Goal: Find specific page/section: Find specific page/section

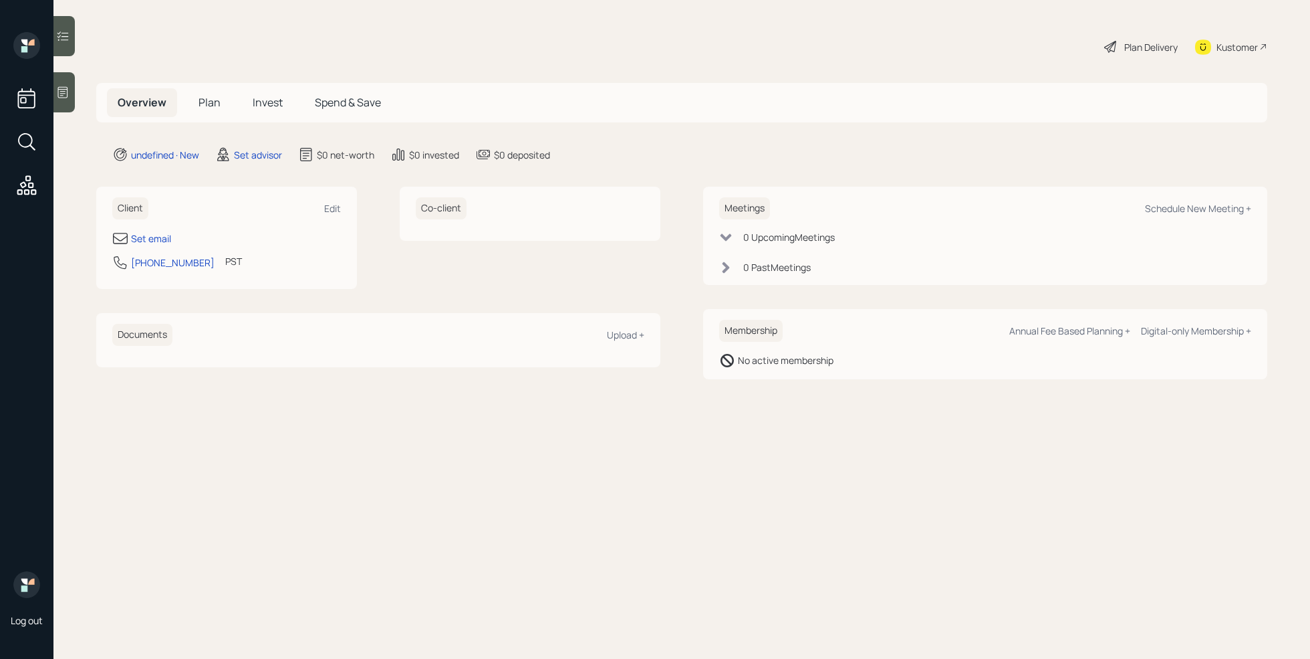
click at [63, 101] on div at bounding box center [63, 92] width 21 height 40
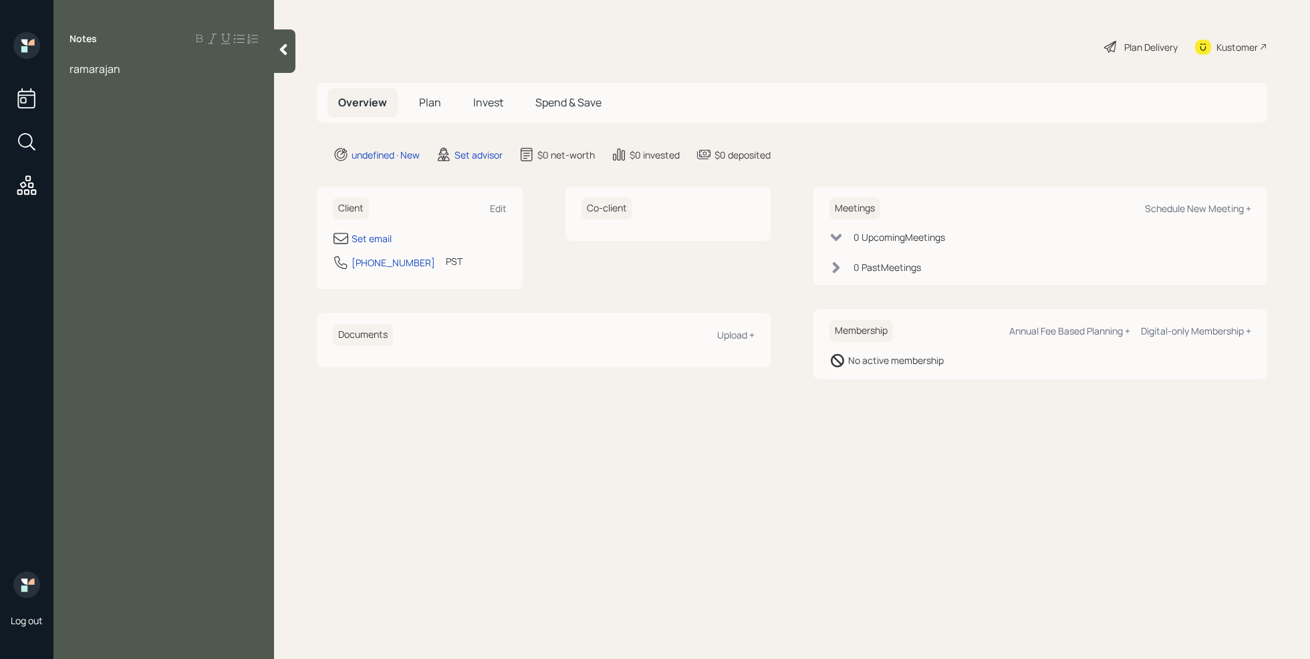
click at [70, 69] on span "ramarajan" at bounding box center [95, 69] width 51 height 15
click at [220, 72] on div "[PERSON_NAME]" at bounding box center [164, 69] width 189 height 15
